Goal: Check status

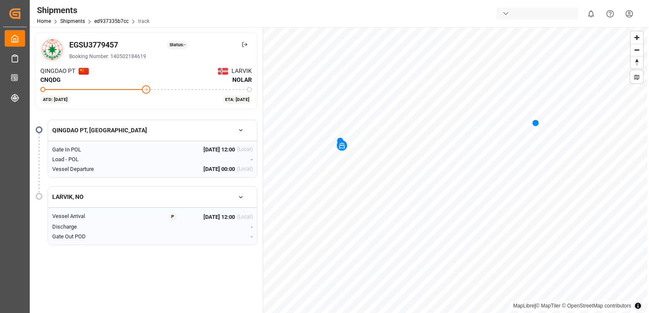
click at [265, 50] on span "Zoom out" at bounding box center [637, 50] width 12 height 12
